Goal: Information Seeking & Learning: Check status

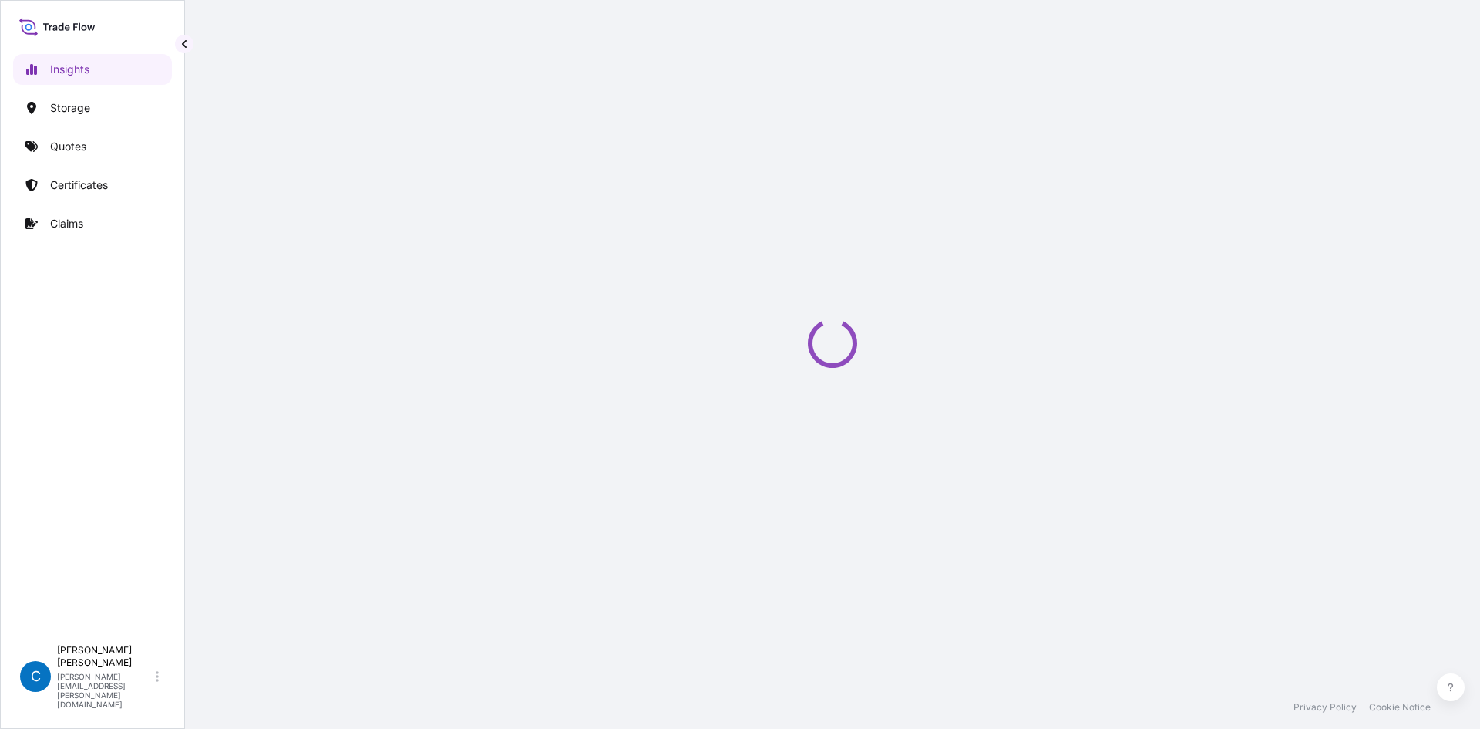
select select "2025"
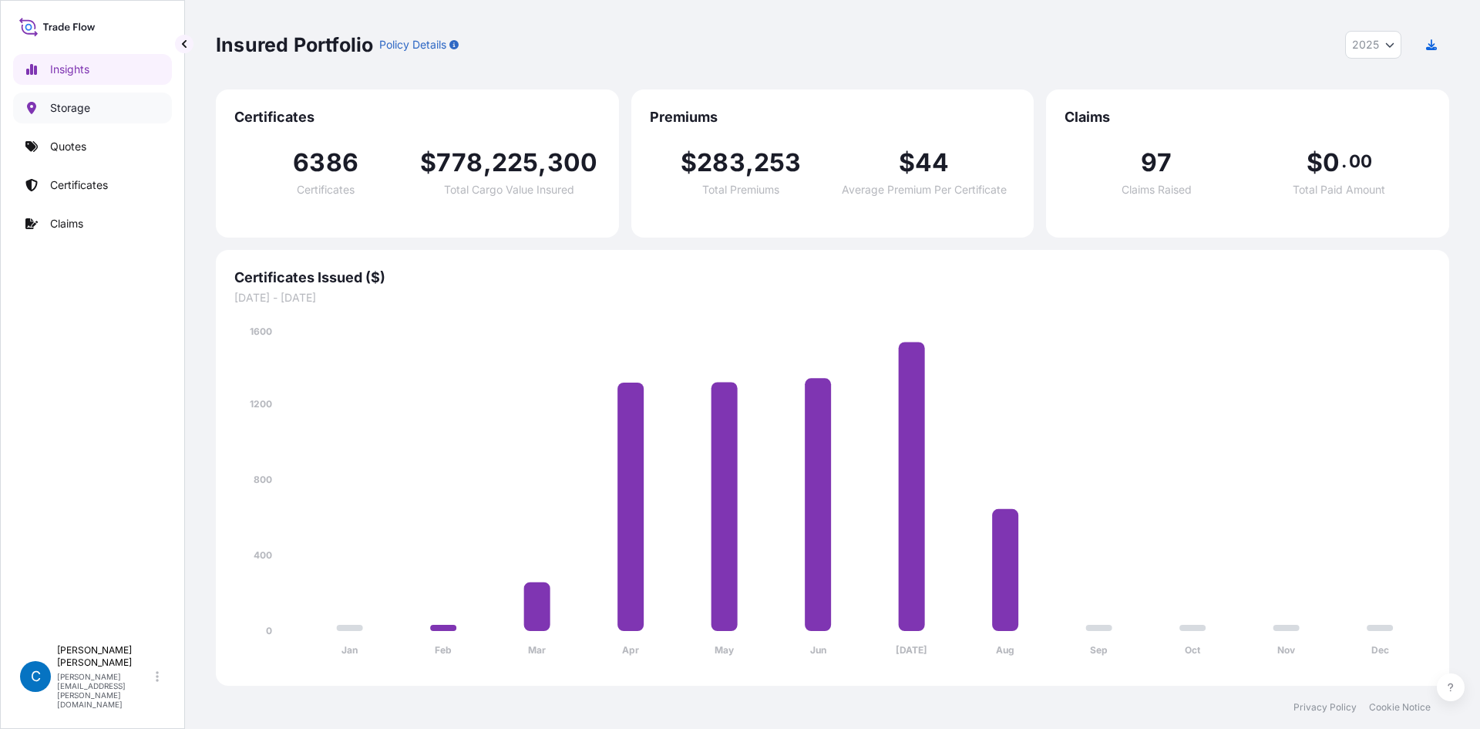
click at [93, 101] on link "Storage" at bounding box center [92, 108] width 159 height 31
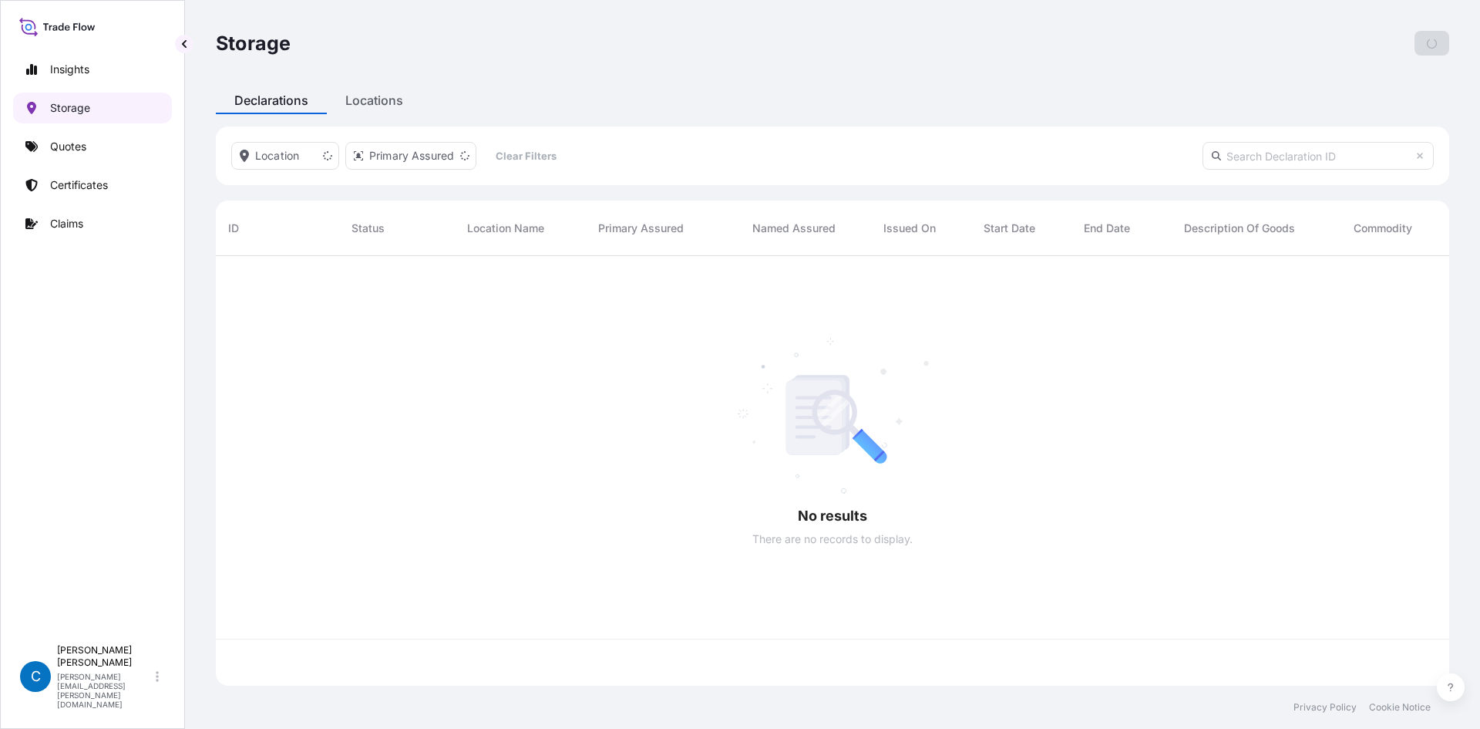
scroll to position [426, 1222]
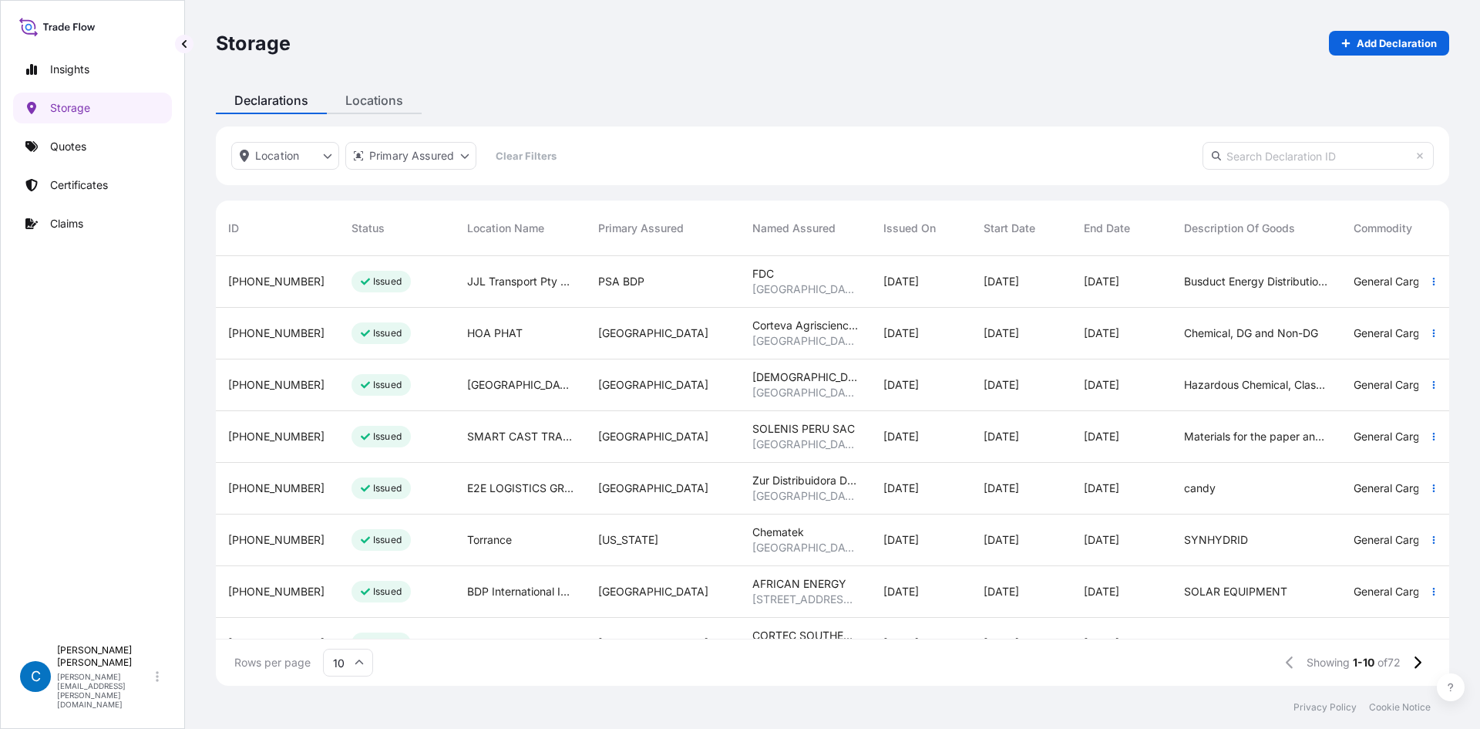
click at [404, 101] on div "Storage Add Declaration Declarations Locations Location Primary Assured Clear F…" at bounding box center [832, 342] width 1295 height 685
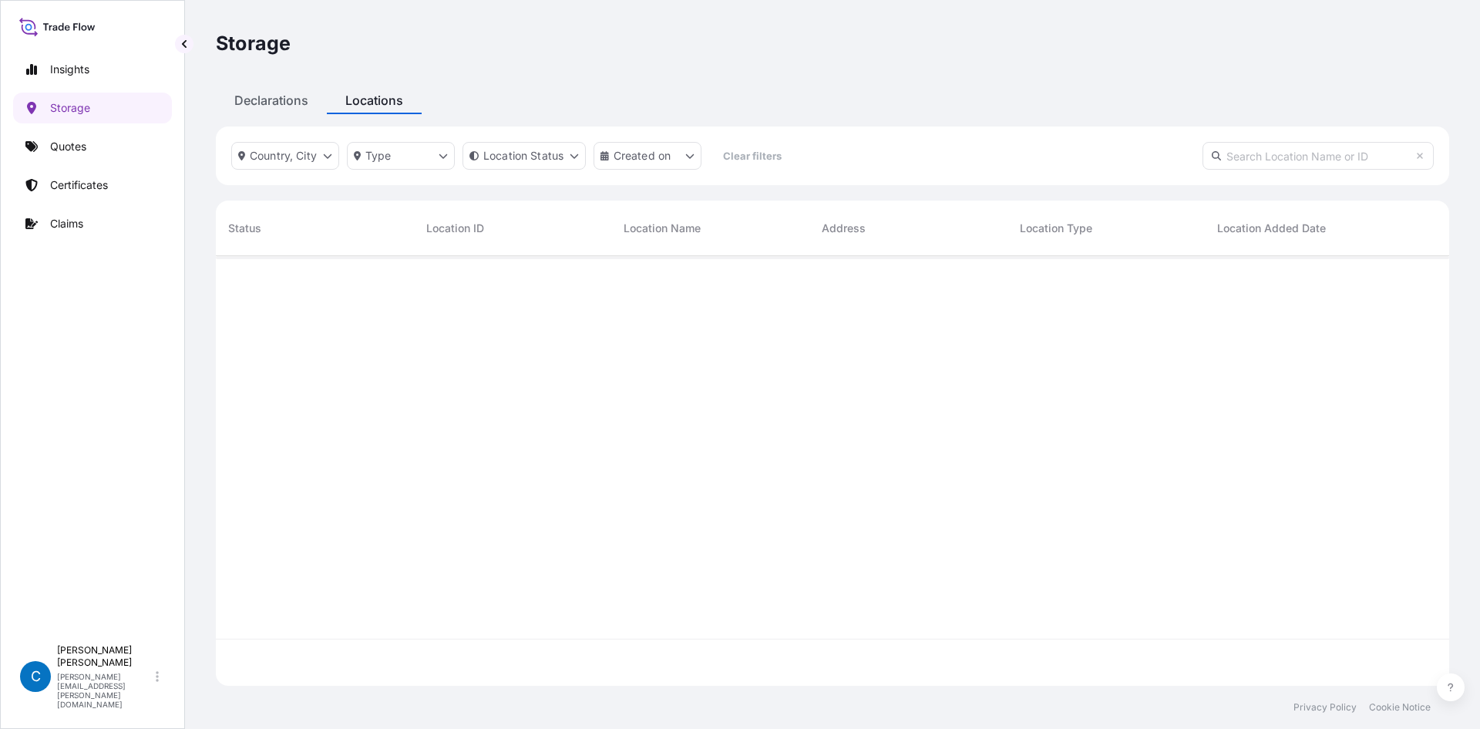
scroll to position [426, 1222]
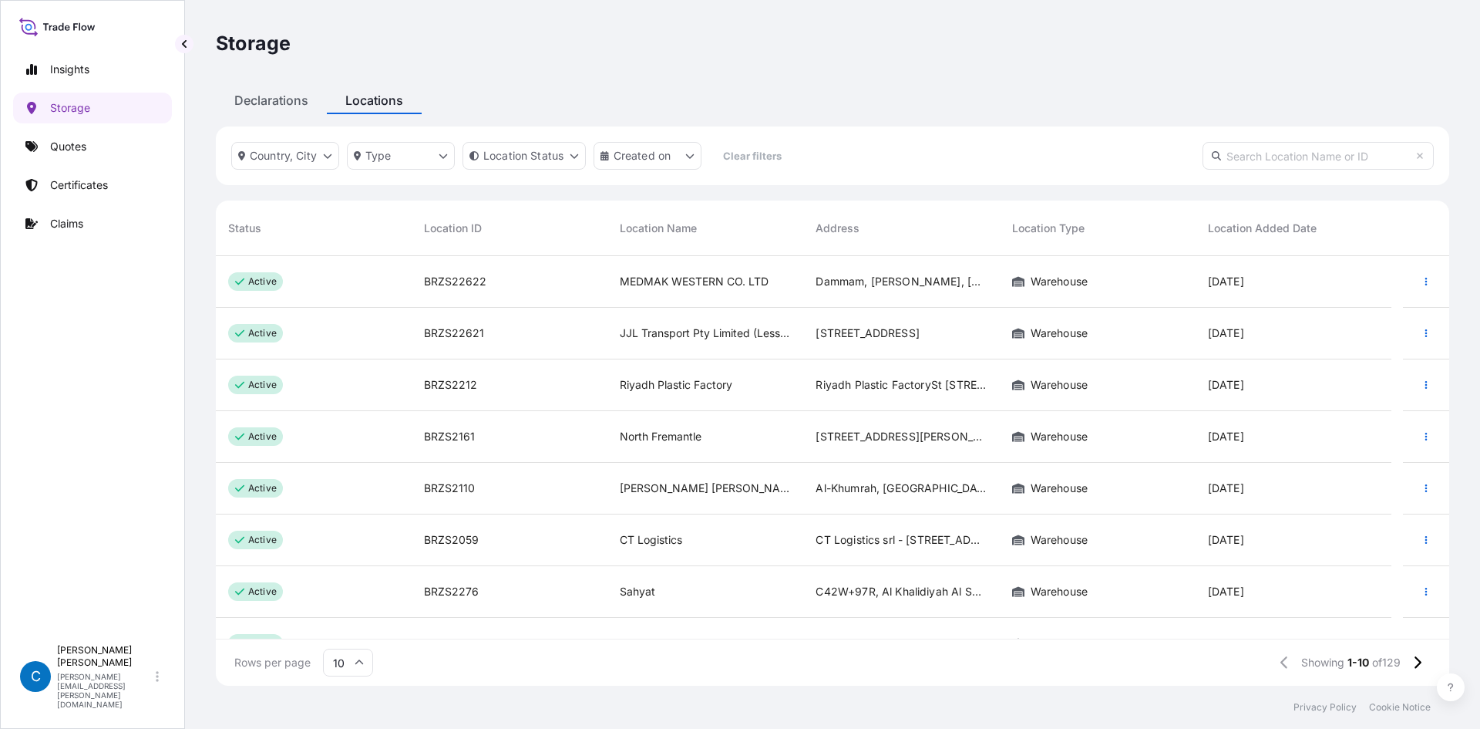
click at [445, 286] on span "BRZS22622" at bounding box center [455, 281] width 62 height 15
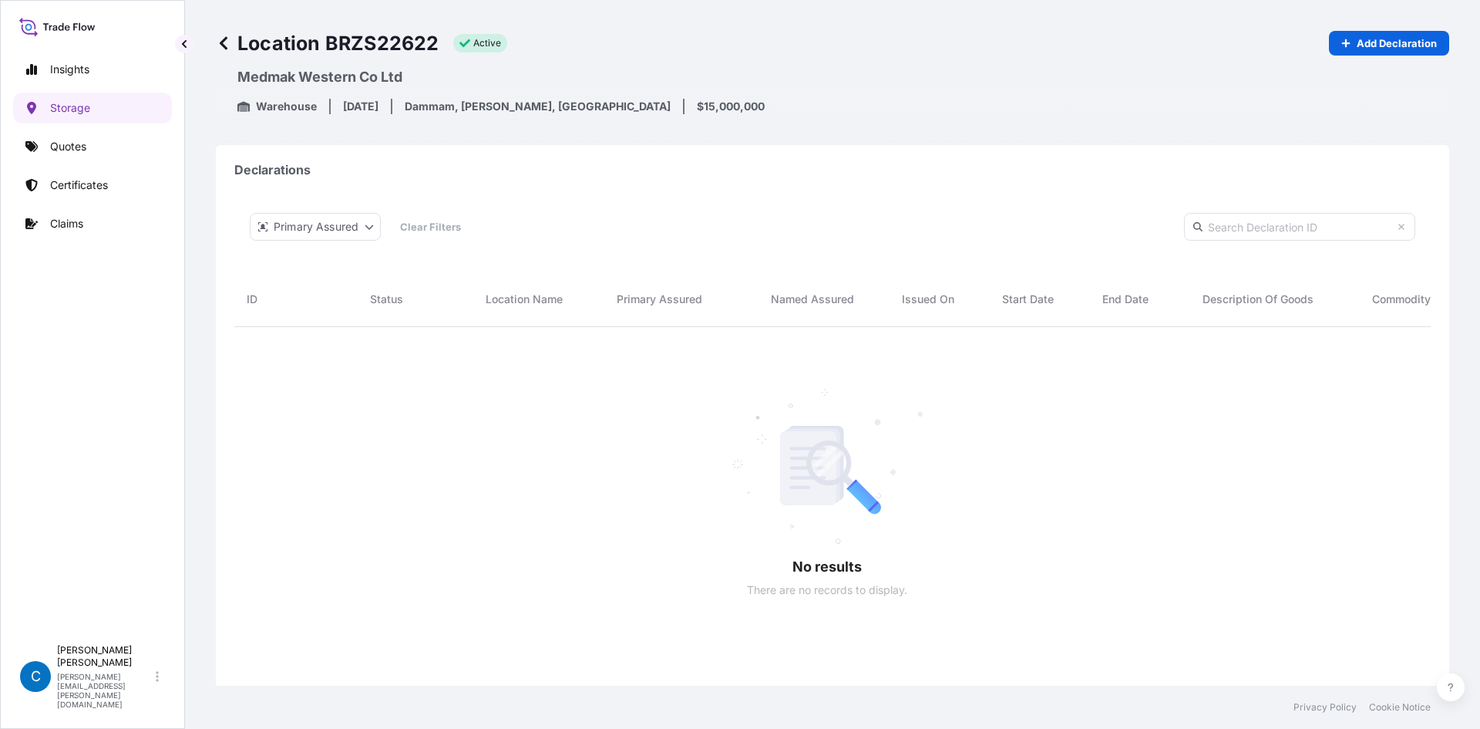
scroll to position [433, 1173]
click at [410, 42] on p "Location BRZS22622" at bounding box center [328, 43] width 224 height 25
copy p "BRZS22622"
click at [1042, 423] on div at bounding box center [1097, 521] width 1727 height 389
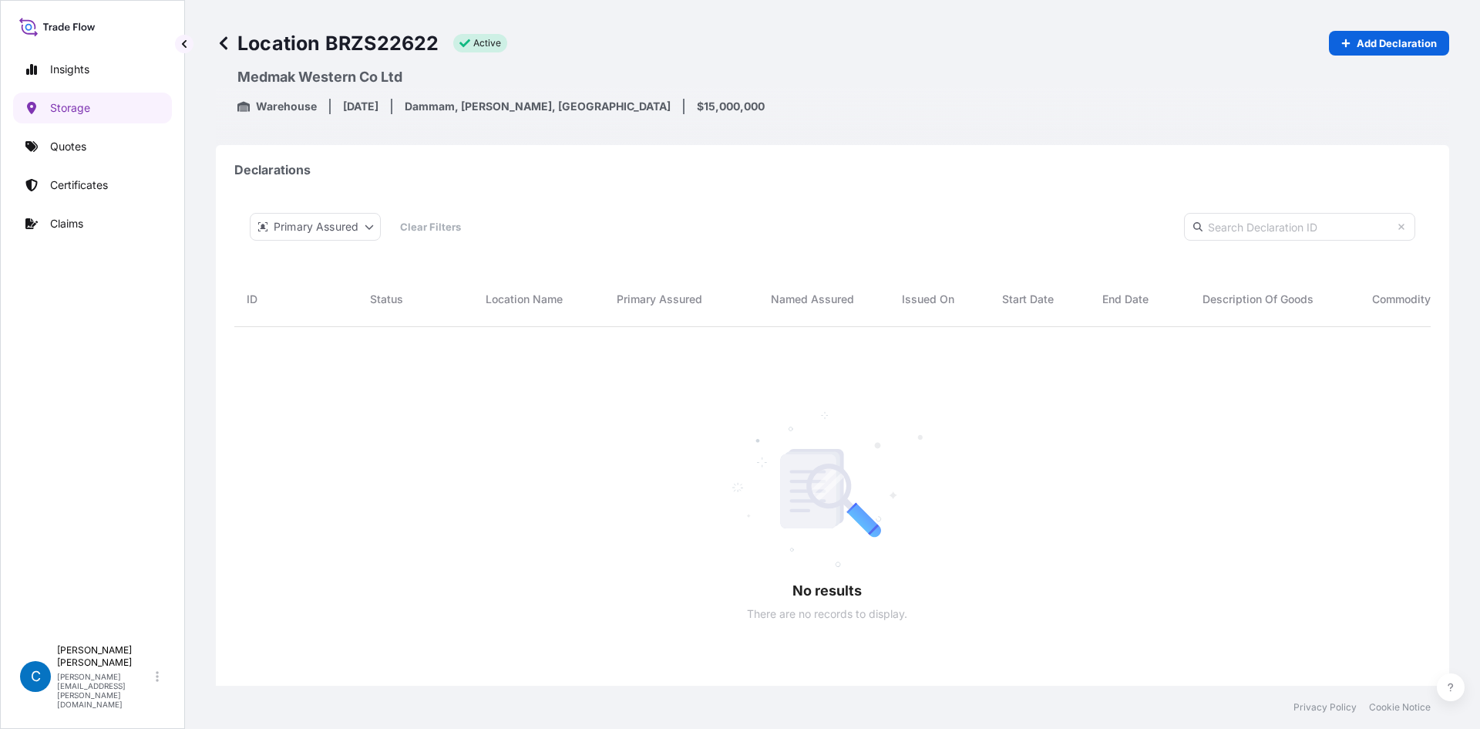
drag, startPoint x: 754, startPoint y: 125, endPoint x: 635, endPoint y: 211, distance: 147.4
click at [635, 211] on div "Primary Assured Clear Filters" at bounding box center [832, 226] width 1197 height 59
click at [388, 34] on p "Location BRZS22622" at bounding box center [328, 43] width 224 height 25
copy p "BRZS22622"
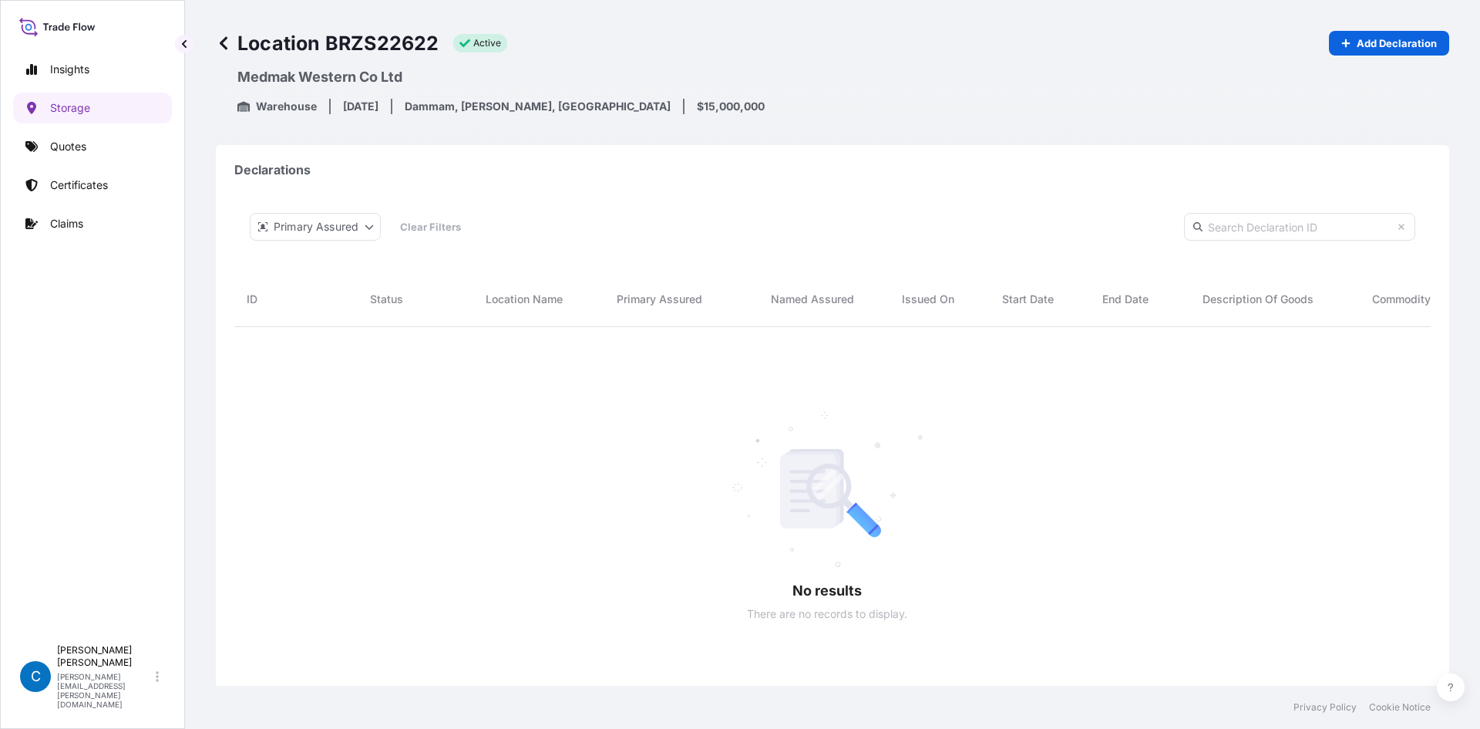
click at [781, 59] on div "Location BRZS22622 active Add Declaration Medmak Western Co Ltd Warehouse 14/04…" at bounding box center [833, 72] width 1234 height 145
click at [381, 44] on p "Location BRZS22622" at bounding box center [328, 43] width 224 height 25
copy p "BRZS22622"
click at [901, 221] on div "Primary Assured Clear Filters" at bounding box center [832, 226] width 1197 height 59
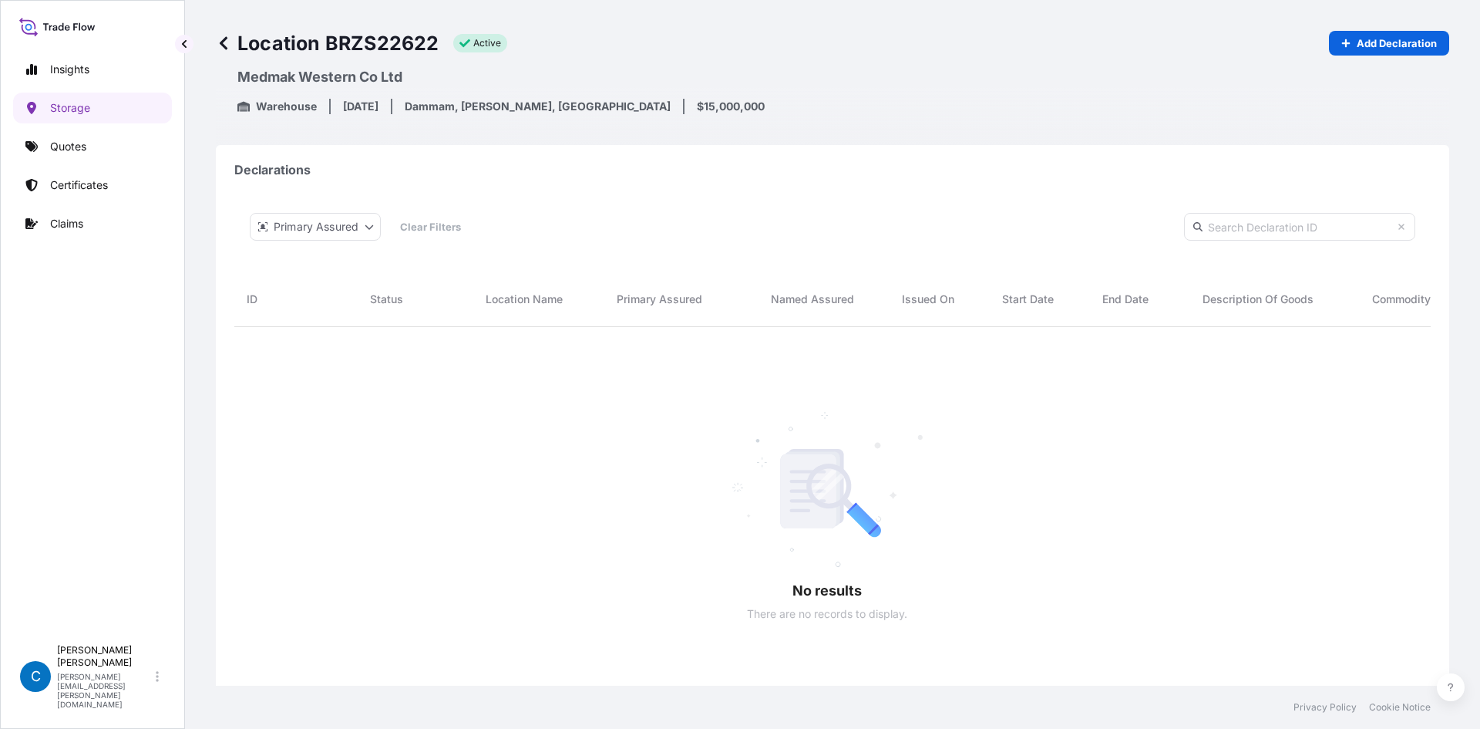
click at [63, 20] on icon at bounding box center [57, 26] width 76 height 22
click at [10, 29] on div "Insights Storage Quotes Certificates Claims C Caroline Dougherty caroline.dough…" at bounding box center [92, 364] width 185 height 729
click at [53, 69] on p "Insights" at bounding box center [69, 69] width 39 height 15
select select "2025"
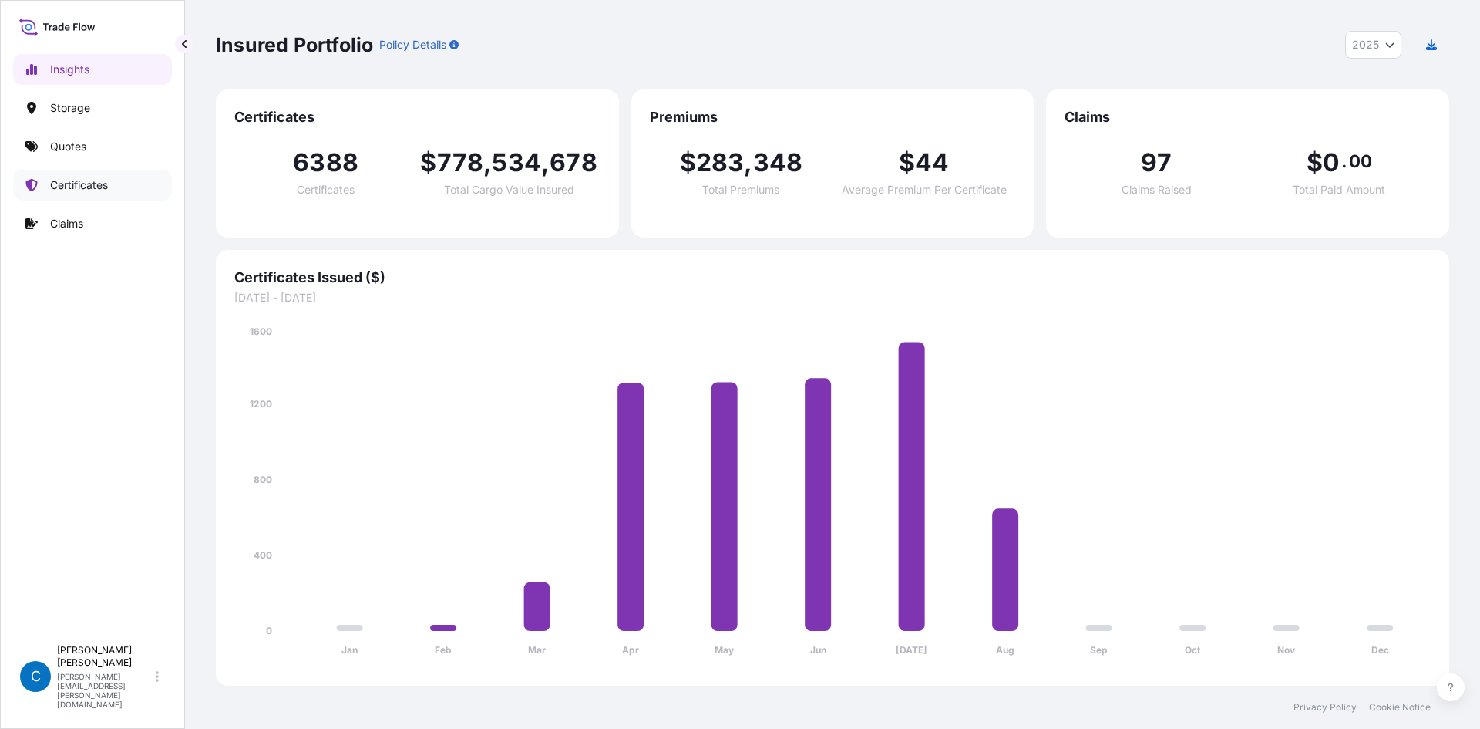
click at [103, 177] on p "Certificates" at bounding box center [79, 184] width 58 height 15
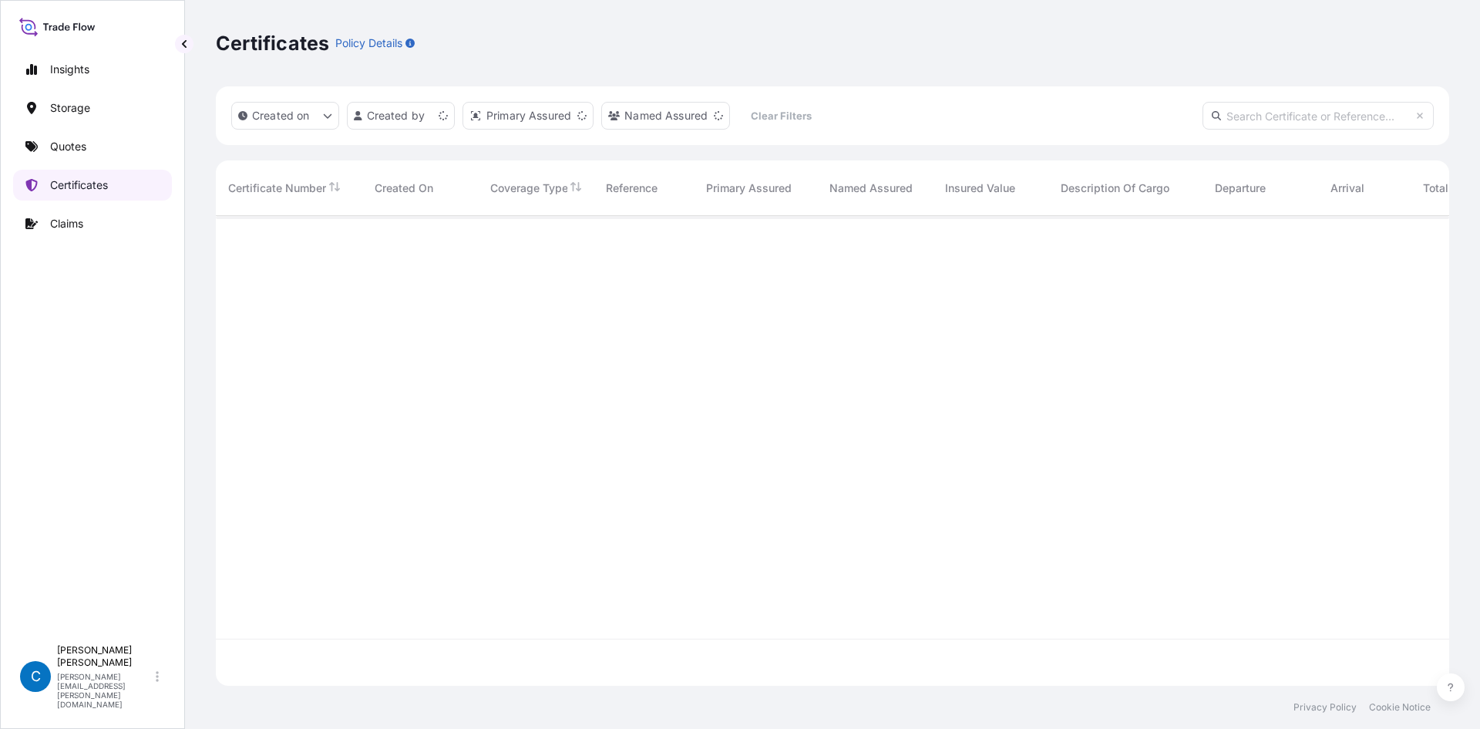
scroll to position [466, 1222]
click at [506, 116] on html "Insights Storage Quotes Certificates Claims C Caroline Dougherty caroline.dough…" at bounding box center [740, 402] width 1480 height 804
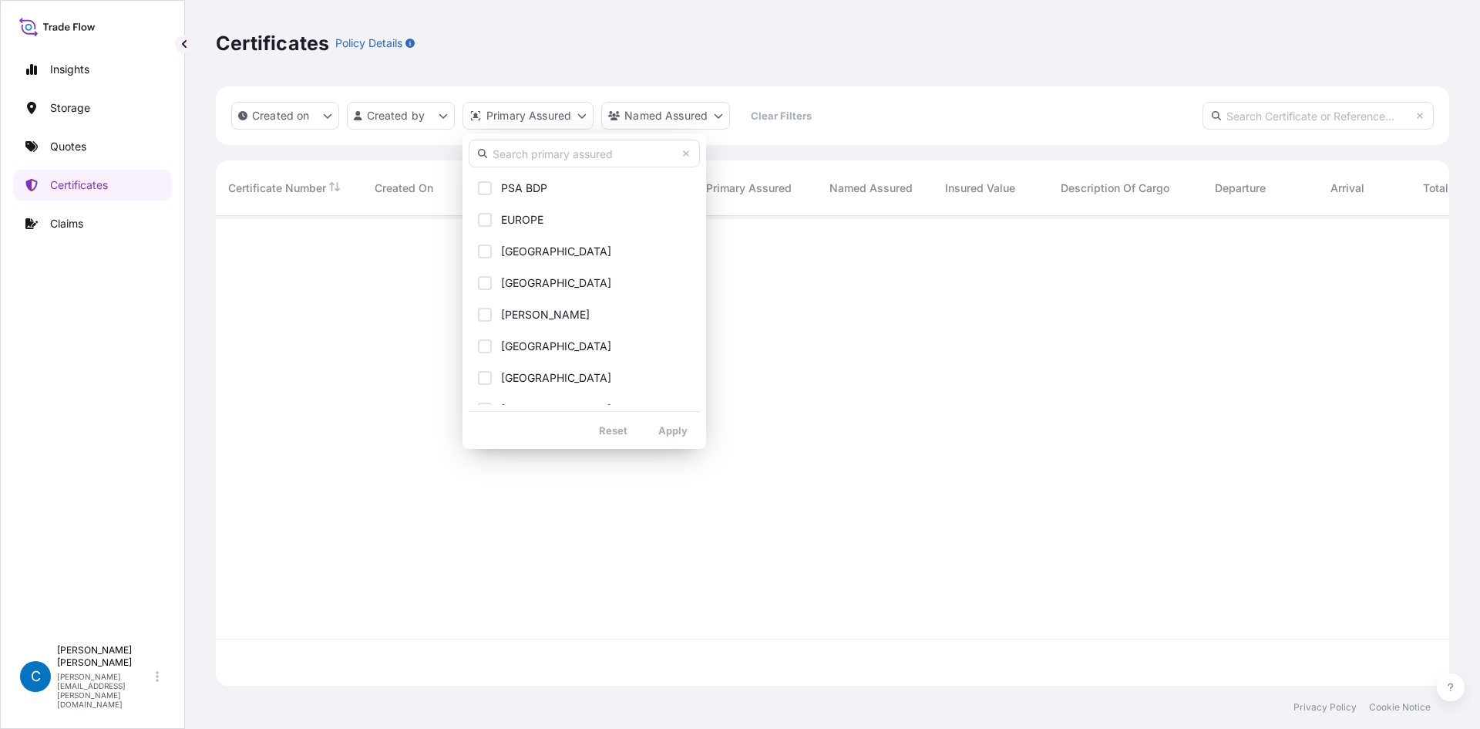
click at [544, 158] on input "text" at bounding box center [584, 154] width 231 height 28
click at [648, 135] on div "PSA BDP EUROPE FAR EAST MIDDLE EAST SAM USA Philadelphia Sweden Hong Kong Italy…" at bounding box center [585, 290] width 244 height 315
click at [675, 100] on html "Insights Storage Quotes Certificates Claims C Caroline Dougherty caroline.dough…" at bounding box center [740, 402] width 1480 height 804
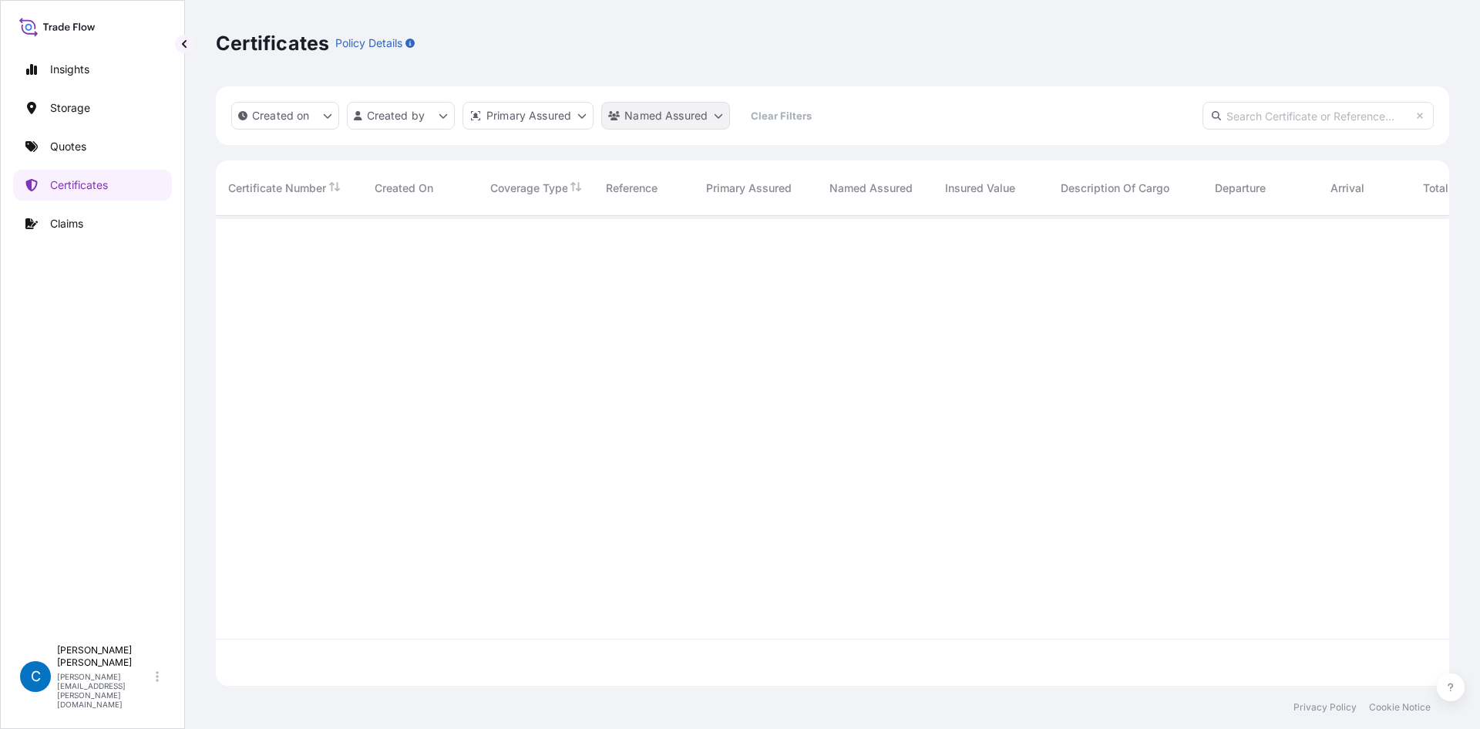
click at [674, 106] on html "Insights Storage Quotes Certificates Claims C Caroline Dougherty caroline.dough…" at bounding box center [740, 402] width 1480 height 804
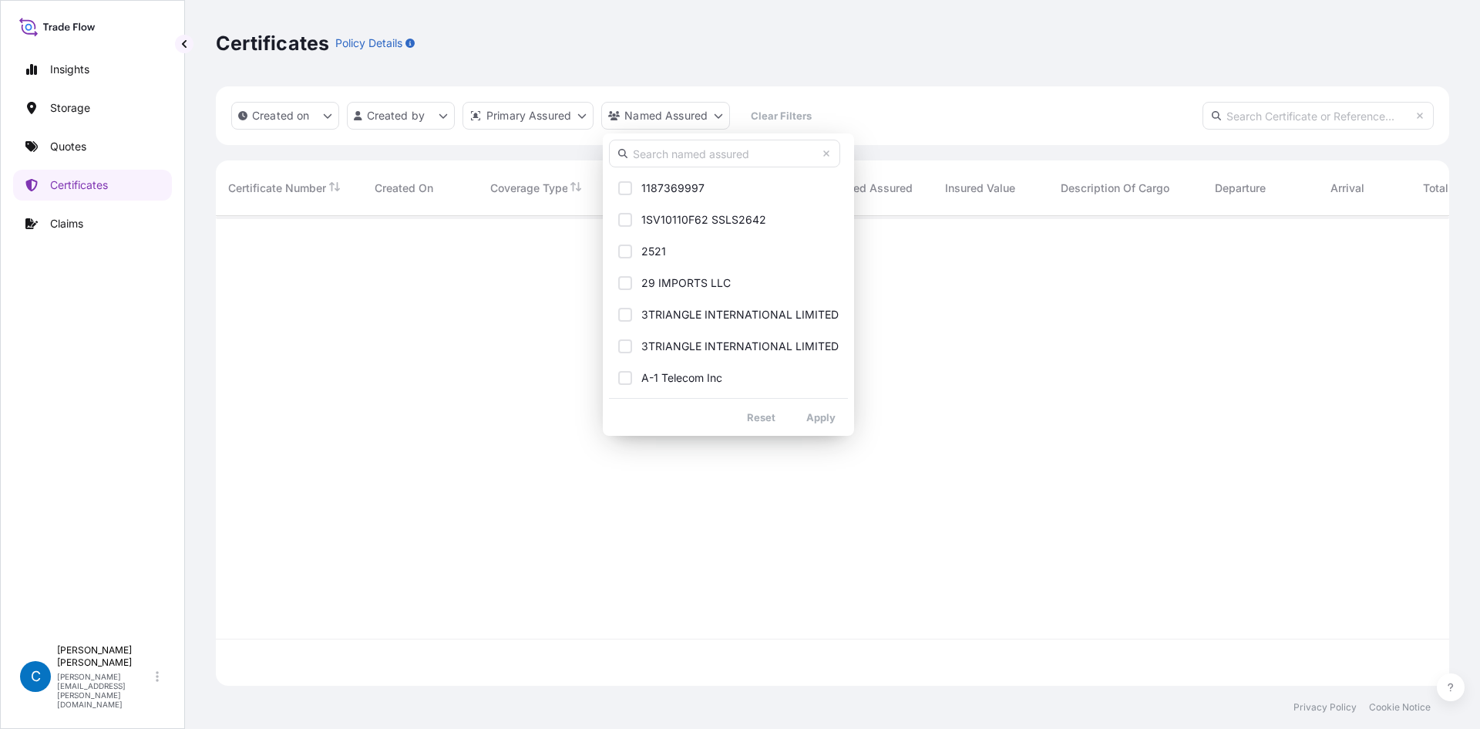
click at [672, 158] on input "text" at bounding box center [724, 154] width 231 height 28
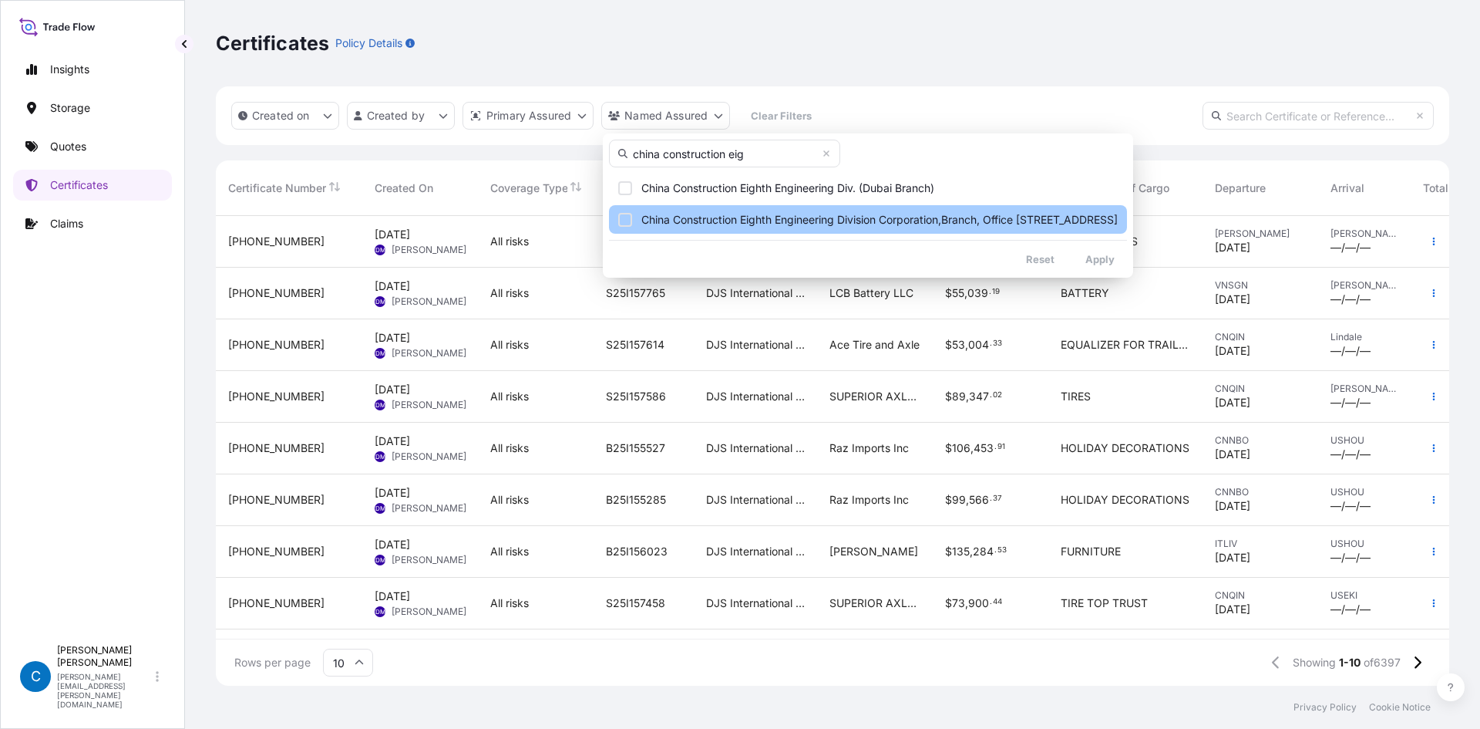
type input "china construction eig"
click at [857, 217] on span "China Construction Eighth Engineering Division Corporation,Branch, Office 1502 …" at bounding box center [879, 219] width 476 height 15
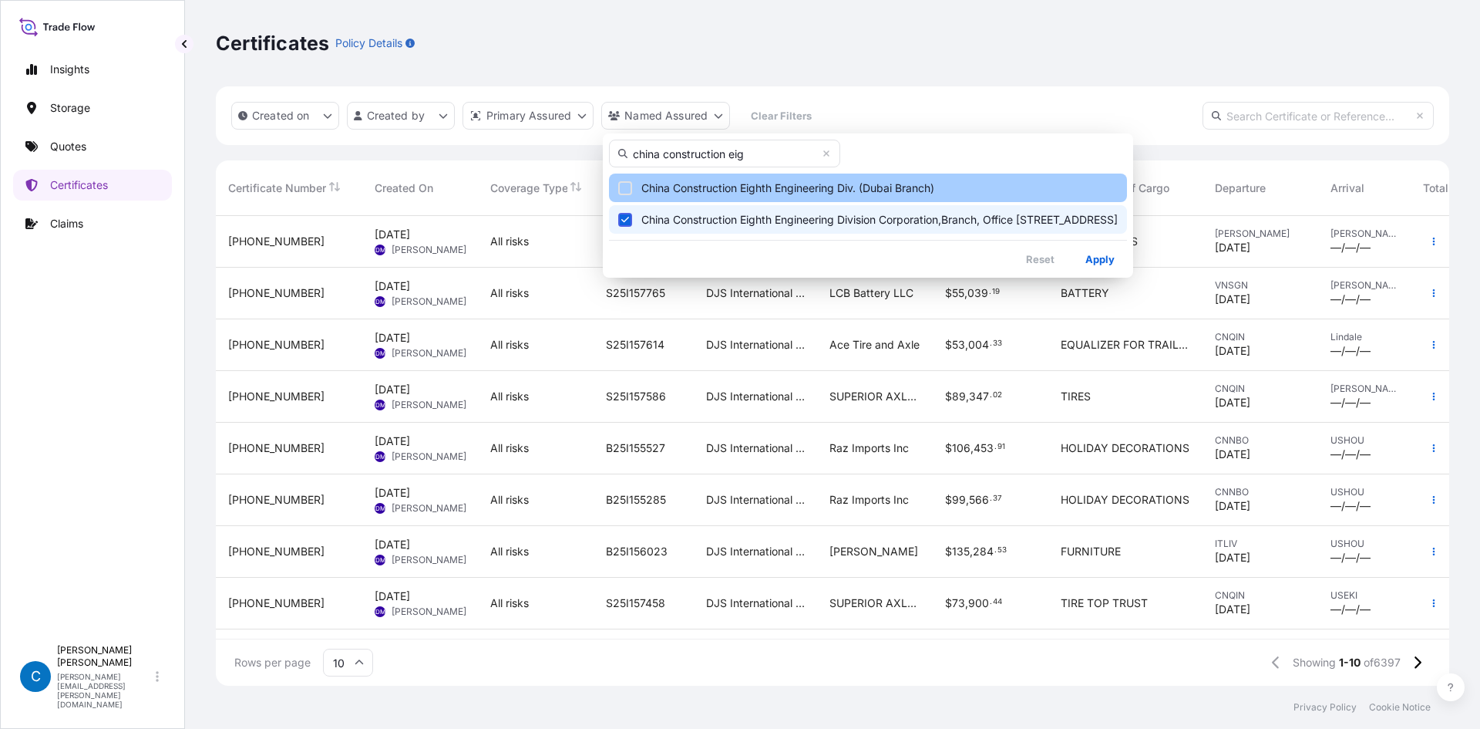
click at [865, 189] on span "China Construction Eighth Engineering Div. (Dubai Branch)" at bounding box center [787, 187] width 293 height 15
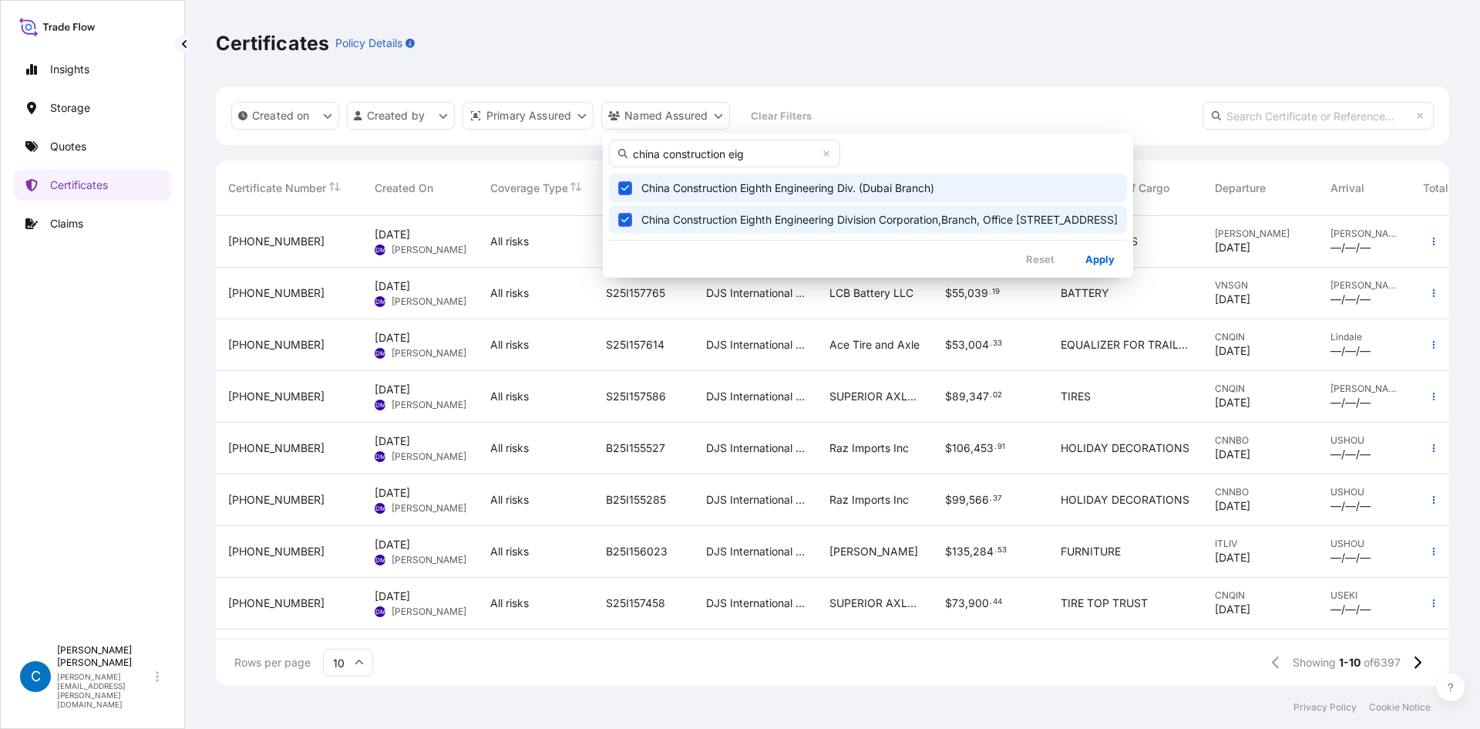
click at [967, 14] on html "Insights Storage Quotes Certificates Claims C Caroline Dougherty caroline.dough…" at bounding box center [740, 402] width 1480 height 804
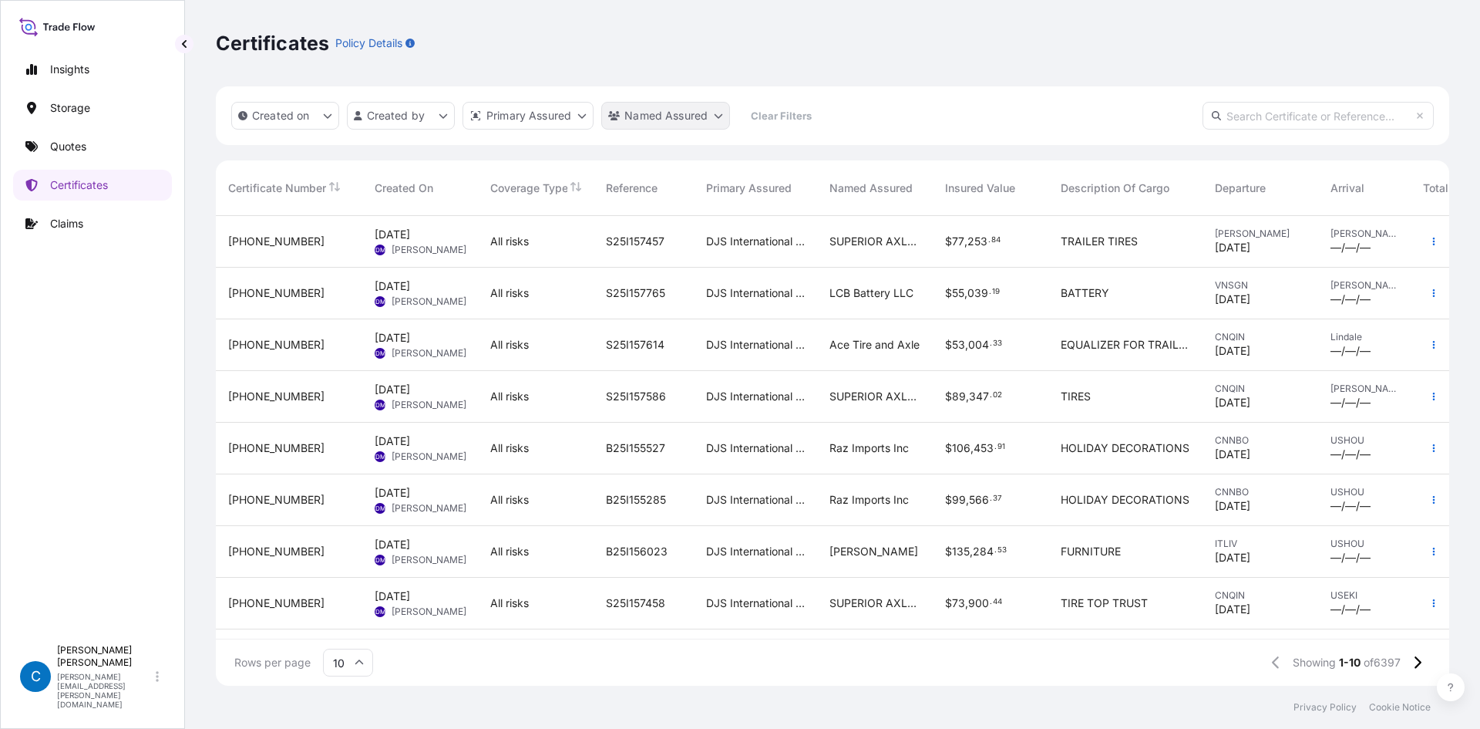
click at [707, 113] on html "Insights Storage Quotes Certificates Claims C Caroline Dougherty caroline.dough…" at bounding box center [740, 402] width 1480 height 804
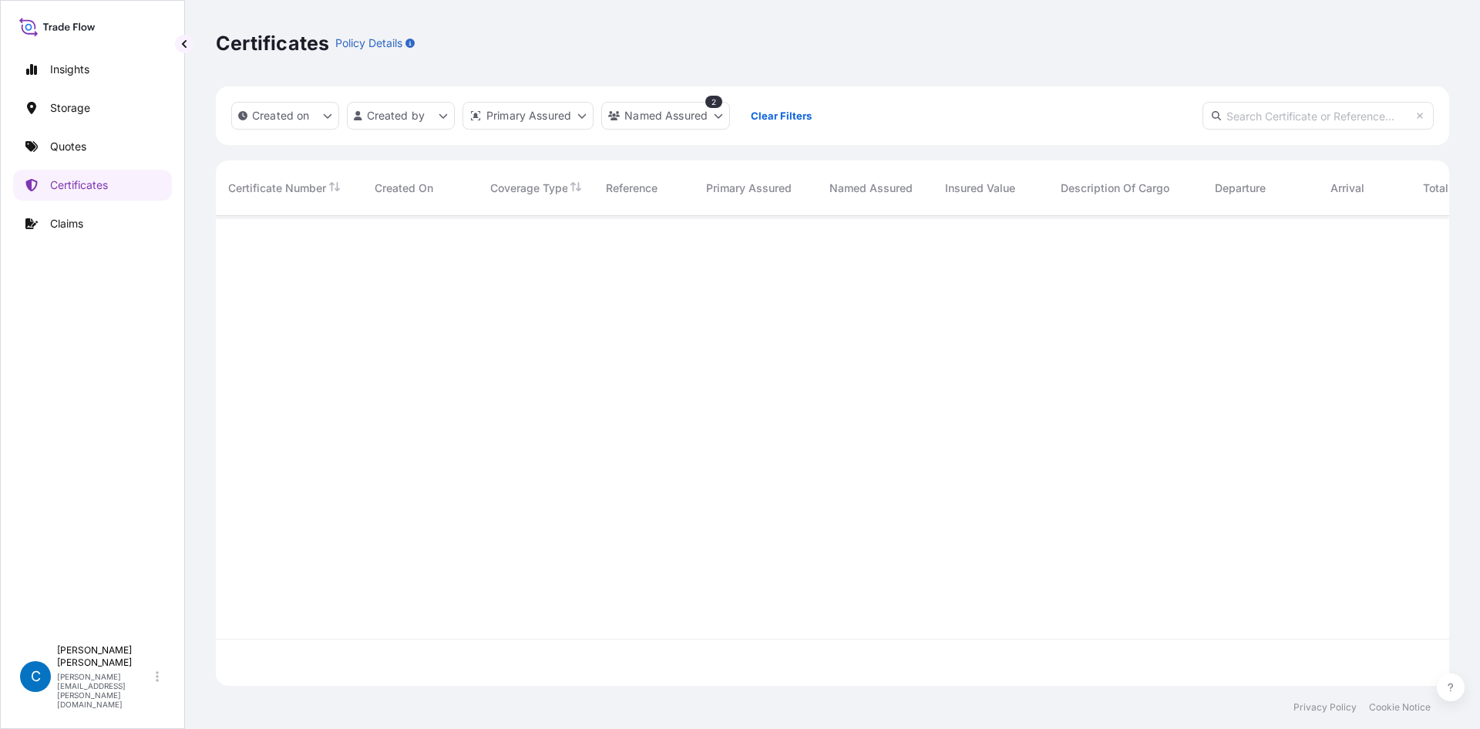
click at [761, 28] on div "Certificates Policy Details" at bounding box center [833, 43] width 1234 height 86
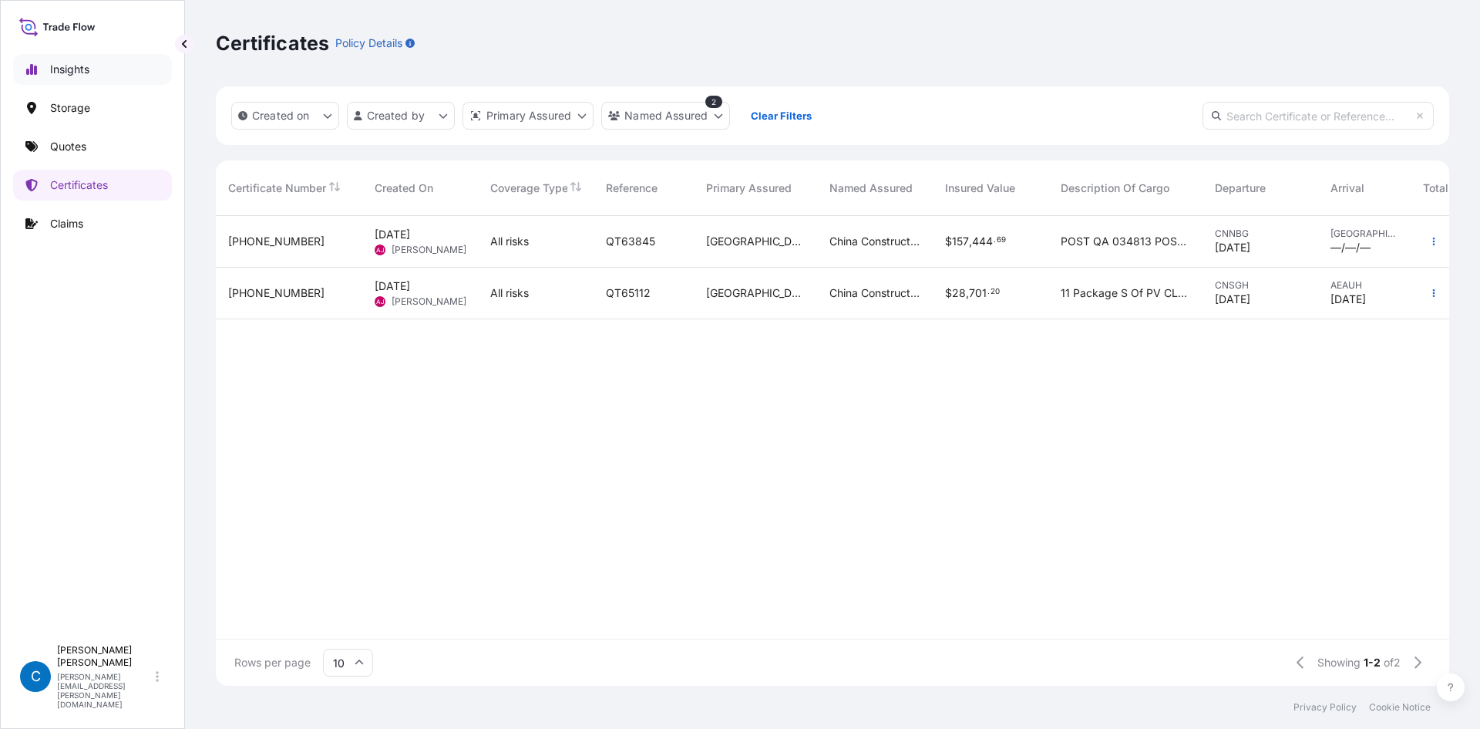
click at [98, 68] on link "Insights" at bounding box center [92, 69] width 159 height 31
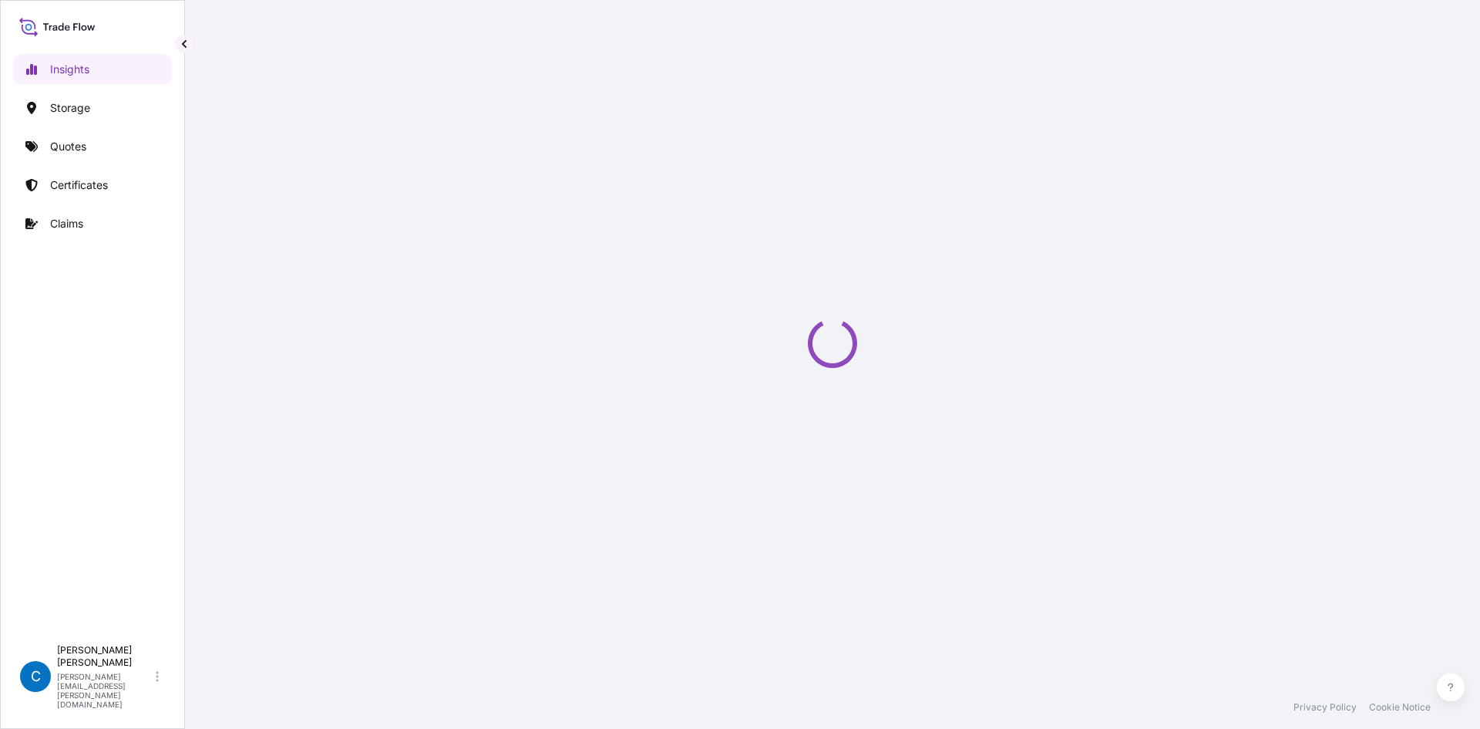
select select "2025"
